Goal: Navigation & Orientation: Find specific page/section

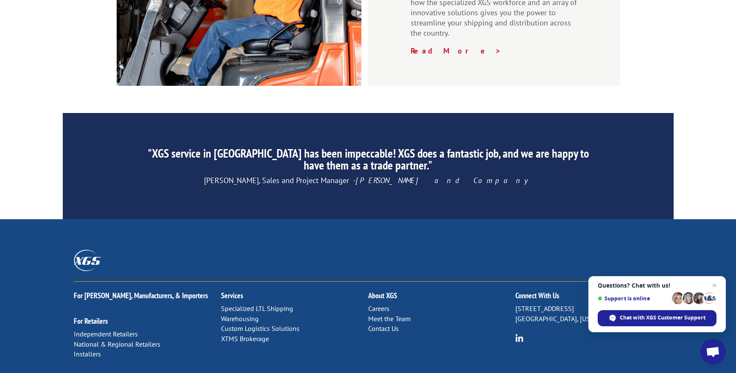
scroll to position [1307, 0]
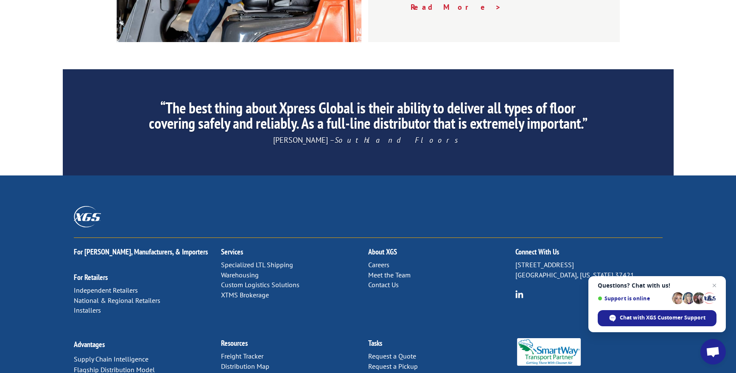
click at [242, 362] on link "Distribution Map" at bounding box center [245, 366] width 48 height 8
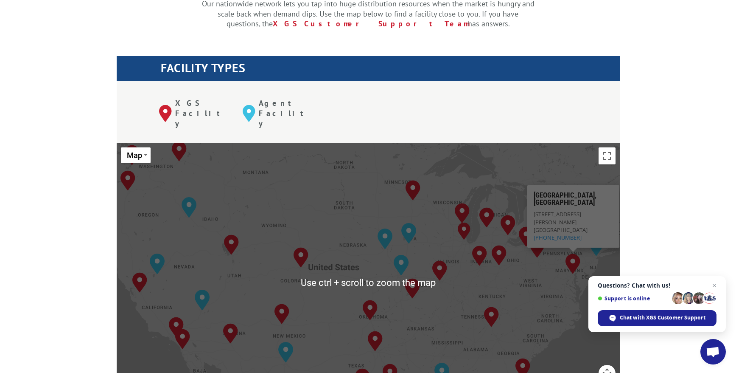
scroll to position [339, 0]
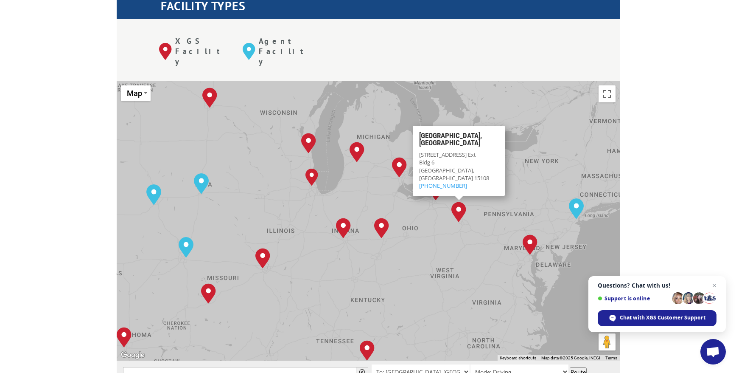
drag, startPoint x: 574, startPoint y: 152, endPoint x: 487, endPoint y: 204, distance: 101.2
click at [487, 204] on div "[GEOGRAPHIC_DATA], [GEOGRAPHIC_DATA] [GEOGRAPHIC_DATA], [GEOGRAPHIC_DATA] [GEOG…" at bounding box center [368, 220] width 503 height 279
